Goal: Information Seeking & Learning: Learn about a topic

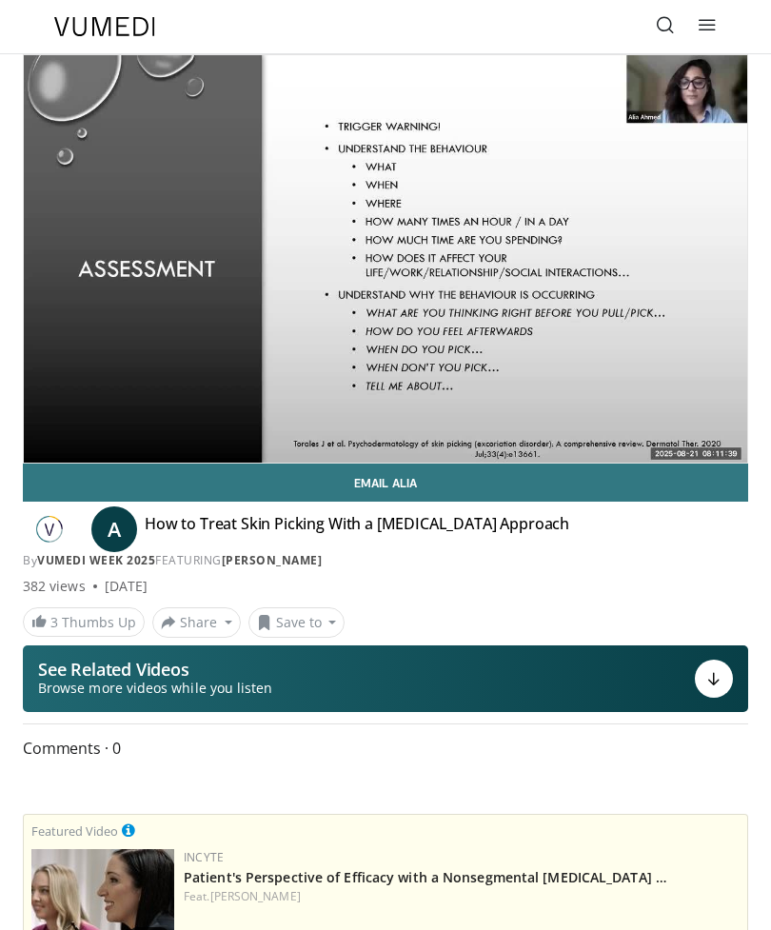
click at [770, 157] on html "Specialties Adult & Family Medicine Allergy, [MEDICAL_DATA], Immunology Anesthe…" at bounding box center [385, 465] width 771 height 930
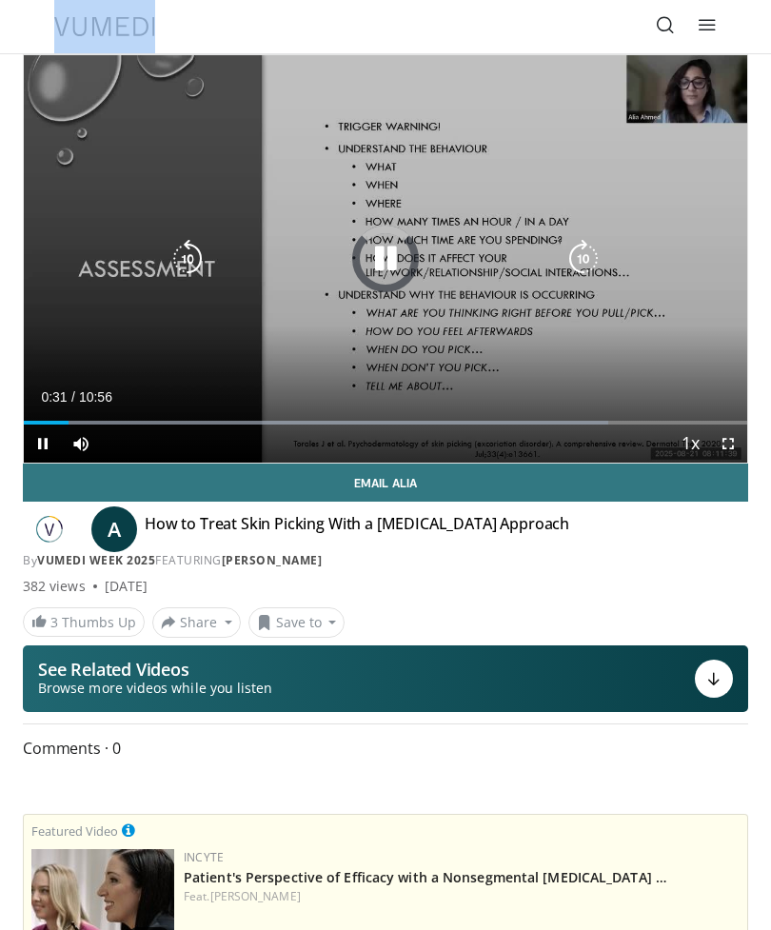
click at [59, 416] on div "Loaded : 80.73%" at bounding box center [385, 415] width 723 height 18
click at [36, 421] on div "Progress Bar" at bounding box center [354, 423] width 661 height 4
